Goal: Book appointment/travel/reservation

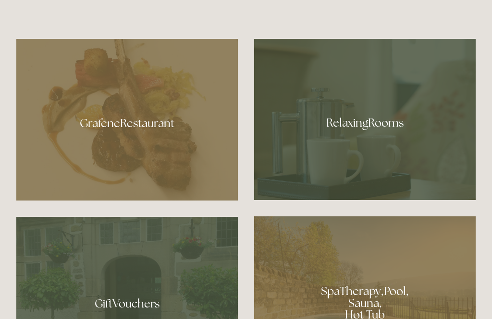
scroll to position [507, 0]
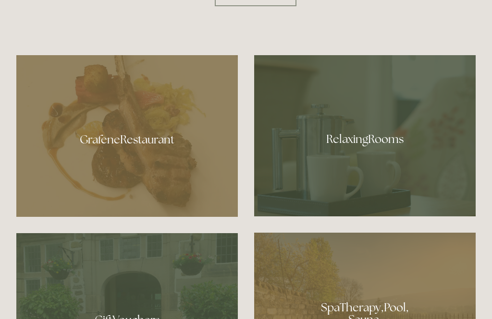
click at [402, 176] on div at bounding box center [364, 135] width 221 height 161
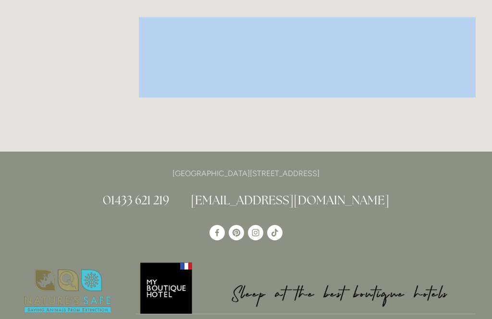
scroll to position [1393, 0]
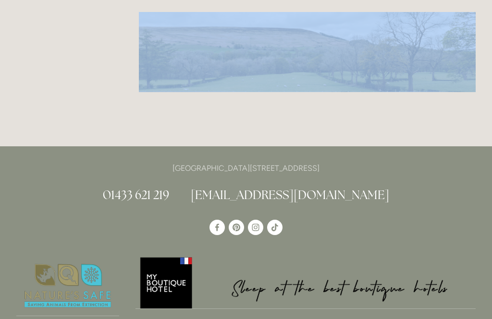
click at [428, 180] on div "[GEOGRAPHIC_DATA][STREET_ADDRESS] 01433 621 219 [EMAIL_ADDRESS][DOMAIN_NAME]" at bounding box center [245, 187] width 475 height 50
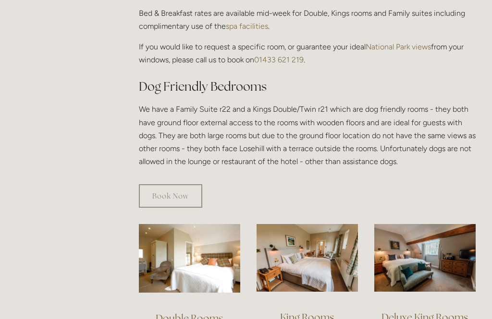
scroll to position [483, 0]
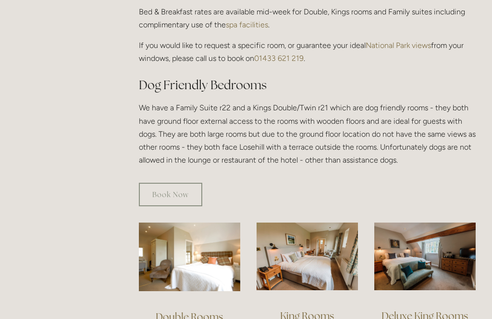
click at [194, 183] on link "Book Now" at bounding box center [170, 195] width 63 height 24
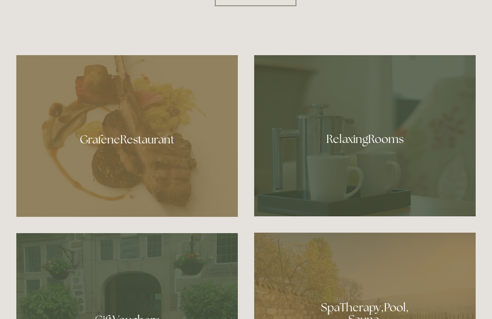
scroll to position [507, 0]
